Goal: Book appointment/travel/reservation

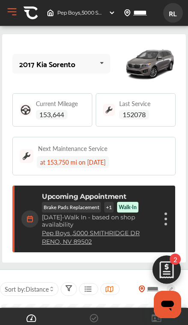
click at [163, 219] on div "Cancel appointment Modify appointment Show details" at bounding box center [165, 218] width 5 height 15
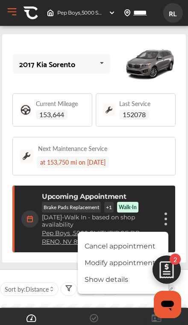
click at [137, 246] on li "Cancel appointment" at bounding box center [123, 245] width 91 height 15
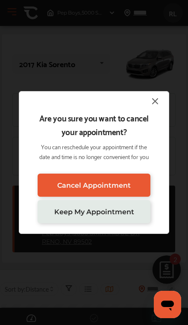
click at [135, 190] on link "Cancel Appointment" at bounding box center [94, 185] width 113 height 23
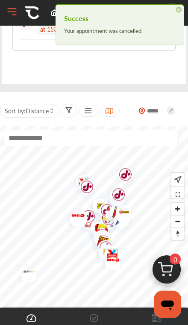
scroll to position [136, 0]
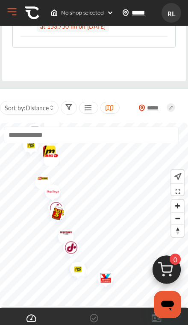
click at [54, 198] on img "Map marker" at bounding box center [53, 209] width 23 height 27
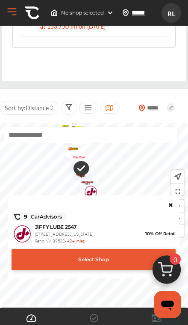
click at [80, 157] on img "Map marker" at bounding box center [78, 169] width 22 height 26
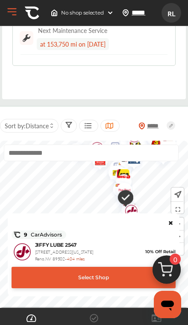
scroll to position [118, 0]
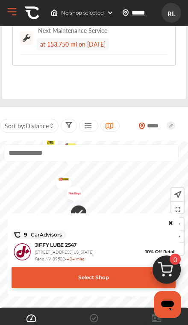
click at [75, 194] on img "Map marker" at bounding box center [71, 195] width 23 height 27
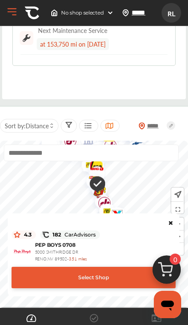
click at [121, 278] on div "Select Shop" at bounding box center [94, 277] width 164 height 21
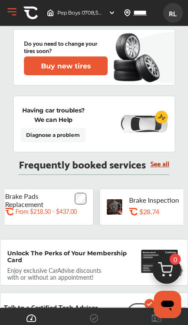
scroll to position [0, 0]
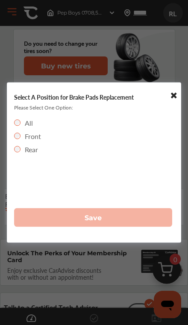
click at [37, 154] on label "Rear" at bounding box center [31, 149] width 13 height 10
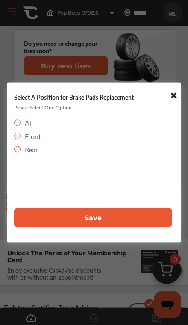
click at [117, 227] on button "Save" at bounding box center [93, 217] width 158 height 19
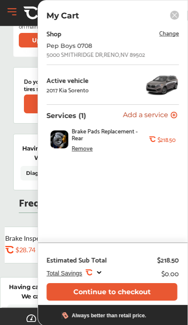
scroll to position [531, 0]
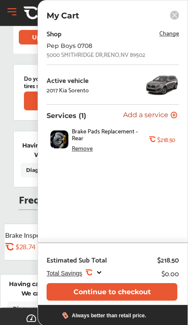
click at [129, 300] on button "Continue to checkout" at bounding box center [112, 292] width 131 height 18
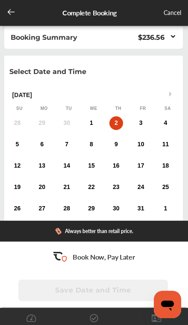
click at [94, 127] on div "1" at bounding box center [92, 123] width 14 height 14
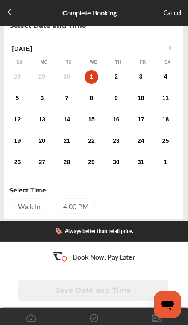
scroll to position [47, 0]
click at [95, 207] on div "4:00 PM" at bounding box center [76, 205] width 40 height 15
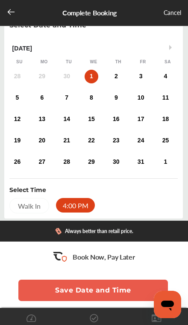
click at [38, 212] on div "Walk In" at bounding box center [29, 205] width 40 height 15
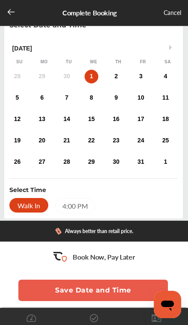
click at [121, 301] on button "Save Date and Time" at bounding box center [93, 289] width 150 height 21
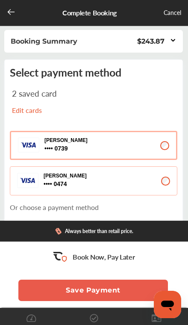
click at [20, 115] on p "Edit cards" at bounding box center [51, 110] width 78 height 10
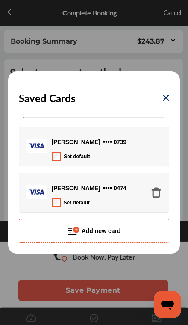
click at [127, 233] on button "Add new card" at bounding box center [94, 231] width 150 height 24
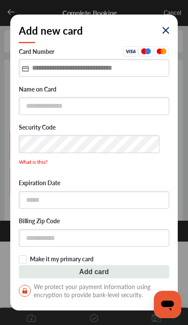
click at [127, 66] on input "text" at bounding box center [94, 68] width 150 height 18
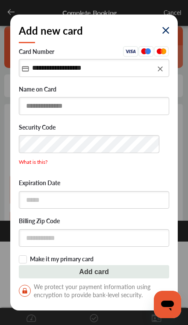
click at [140, 111] on input "text" at bounding box center [94, 106] width 150 height 18
type input "**********"
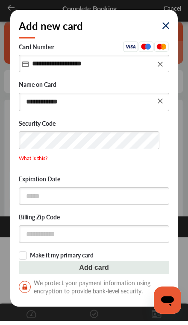
type input "**********"
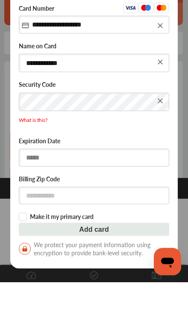
click at [133, 191] on input "text" at bounding box center [94, 200] width 150 height 18
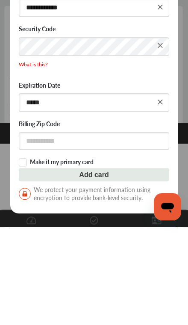
type input "*****"
click at [135, 230] on input "text" at bounding box center [94, 239] width 150 height 18
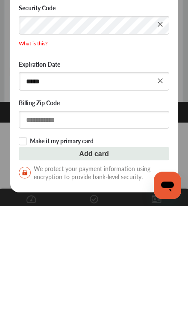
type input "*****"
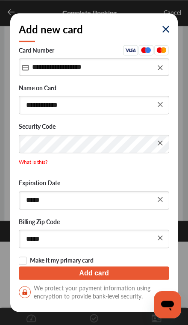
scroll to position [150, 0]
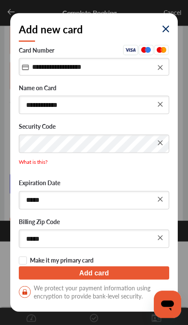
click at [21, 262] on label "Make it my primary card" at bounding box center [94, 260] width 150 height 9
click at [115, 274] on button "Add card" at bounding box center [94, 272] width 150 height 13
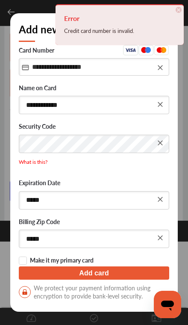
click at [165, 64] on input "**********" at bounding box center [94, 67] width 150 height 18
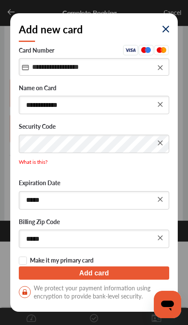
type input "**********"
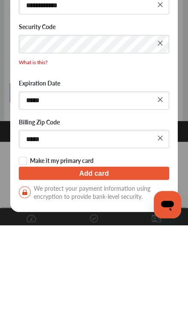
click at [113, 266] on button "Add card" at bounding box center [94, 272] width 150 height 13
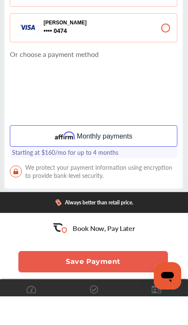
scroll to position [219, 0]
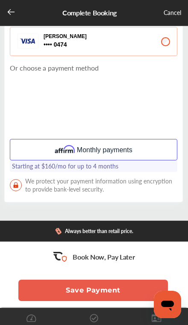
click at [109, 288] on button "Save Payment" at bounding box center [93, 289] width 150 height 21
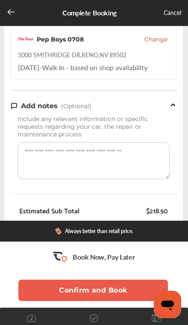
scroll to position [129, 0]
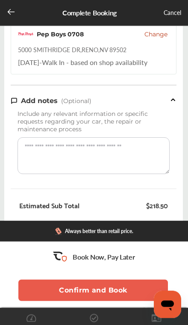
click at [118, 301] on button "Confirm and Book" at bounding box center [93, 289] width 150 height 21
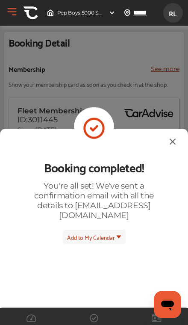
click at [168, 136] on img at bounding box center [173, 141] width 10 height 11
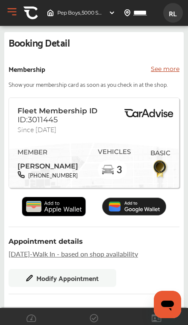
click at [135, 158] on div "MEMBER [PERSON_NAME] [PHONE_NUMBER] VEHICLES 3 BASIC" at bounding box center [94, 163] width 153 height 47
